Goal: Navigation & Orientation: Go to known website

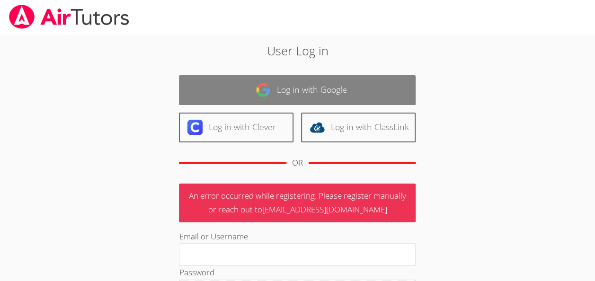
click at [353, 103] on link "Log in with Google" at bounding box center [297, 90] width 237 height 30
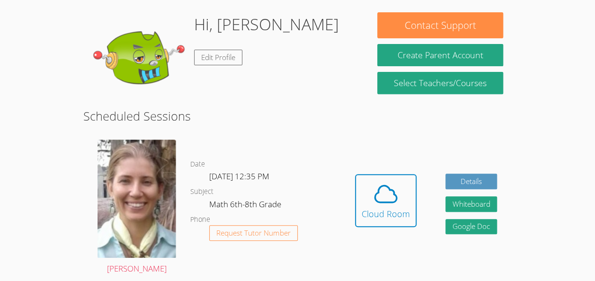
scroll to position [141, 0]
click at [396, 203] on icon at bounding box center [386, 194] width 27 height 27
